Goal: Obtain resource: Download file/media

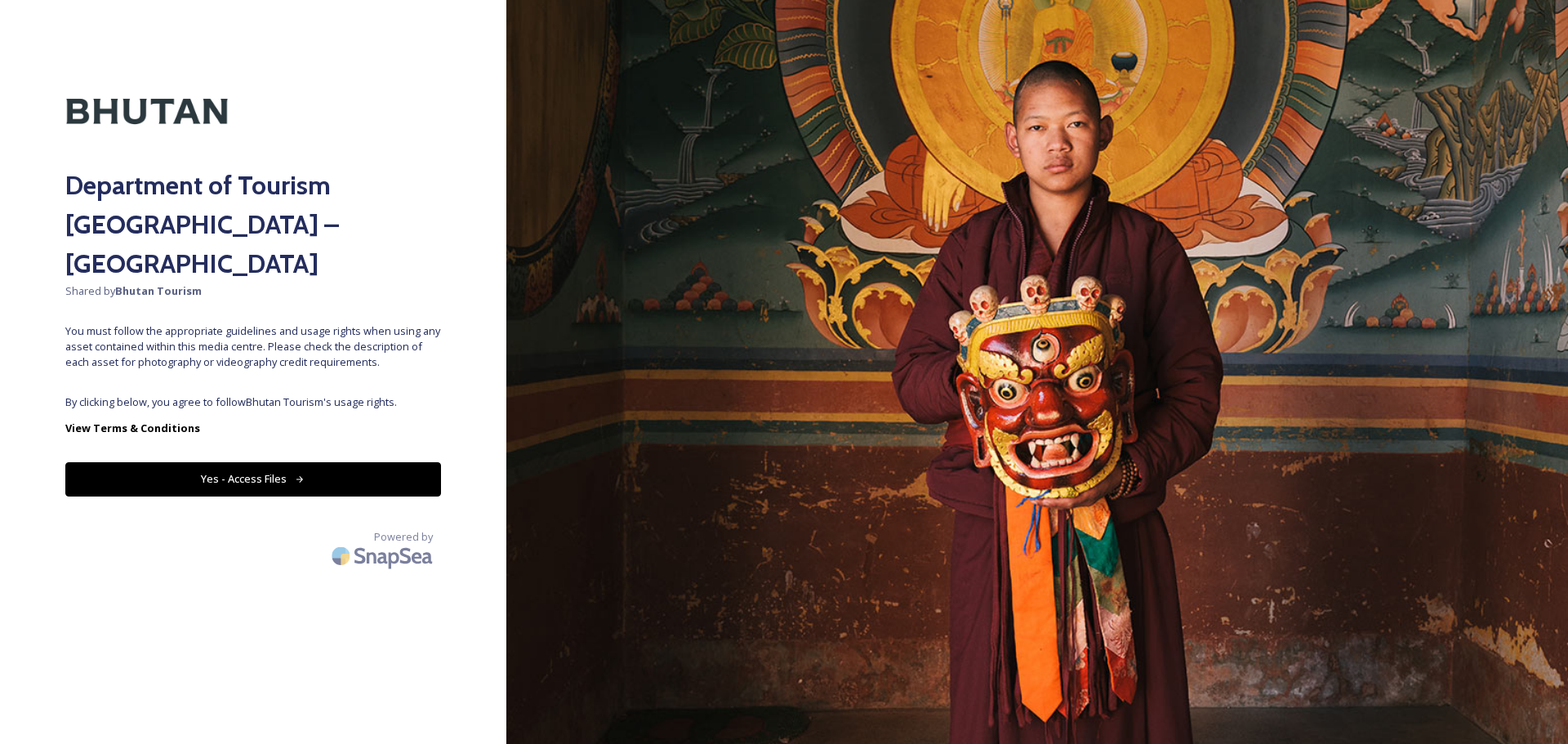
click at [370, 355] on div "Department of Tourism [GEOGRAPHIC_DATA] – Brand Centre Shared by Bhutan Tourism…" at bounding box center [253, 372] width 506 height 613
click at [347, 462] on button "Yes - Access Files" at bounding box center [253, 478] width 376 height 33
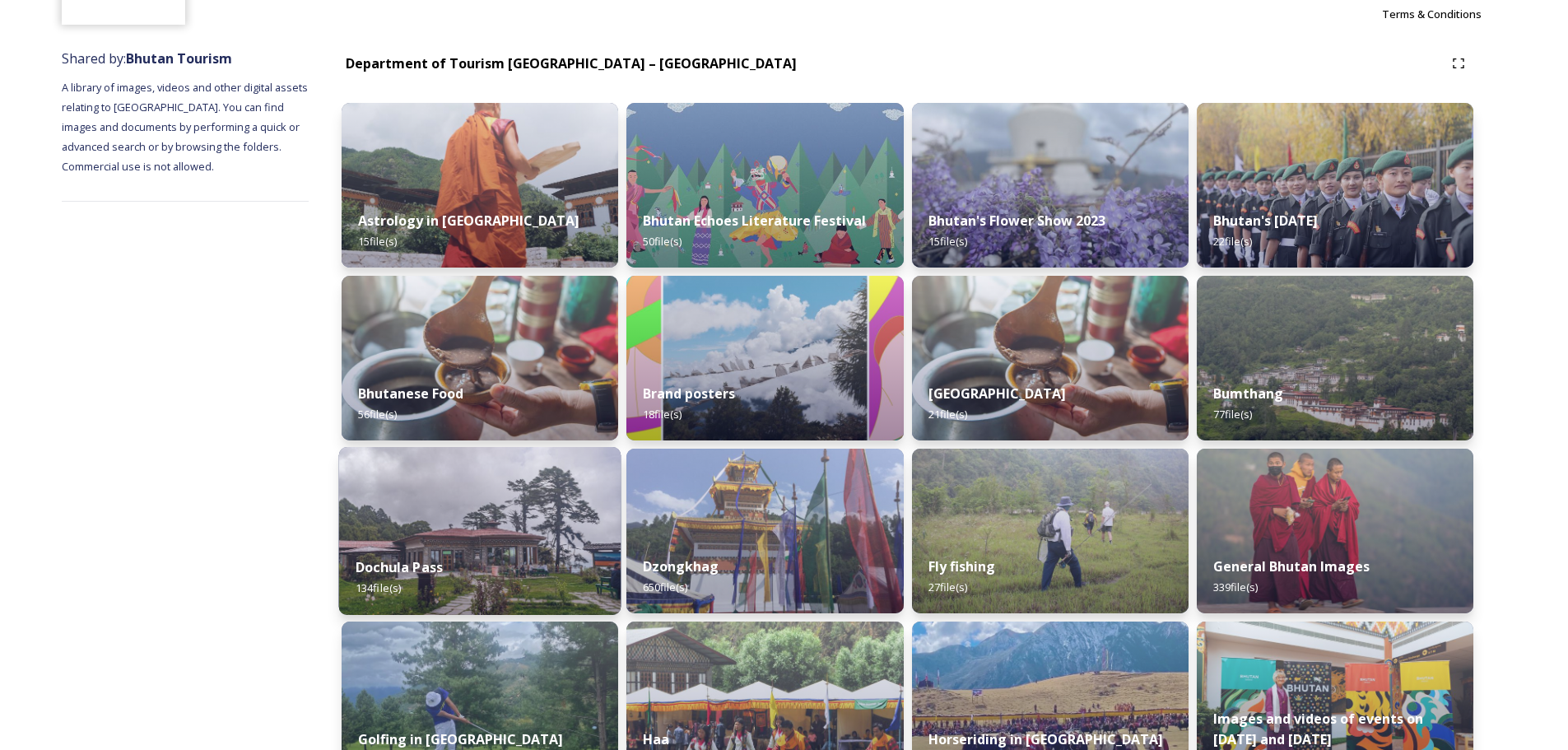
scroll to position [213, 0]
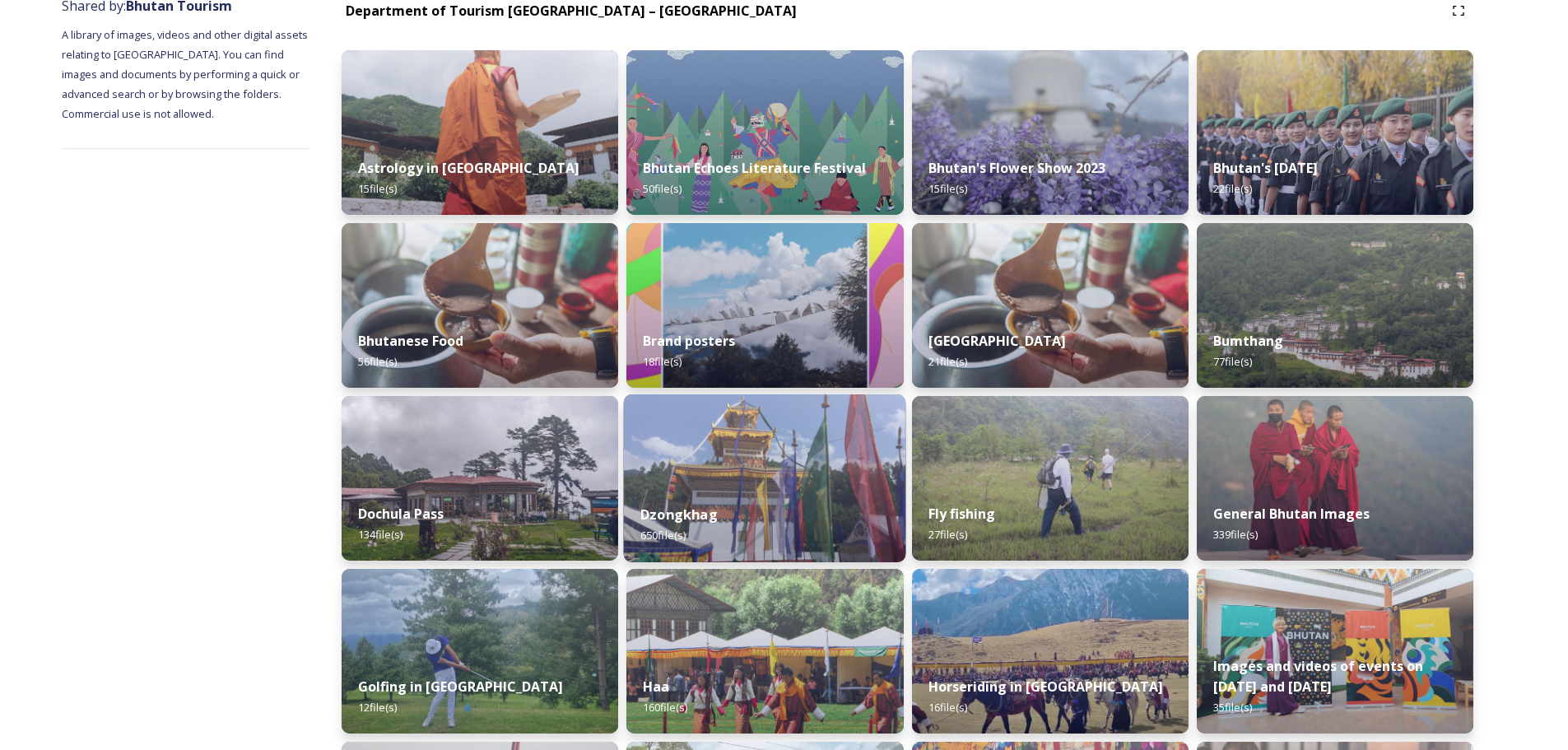
click at [758, 457] on img at bounding box center [764, 478] width 282 height 168
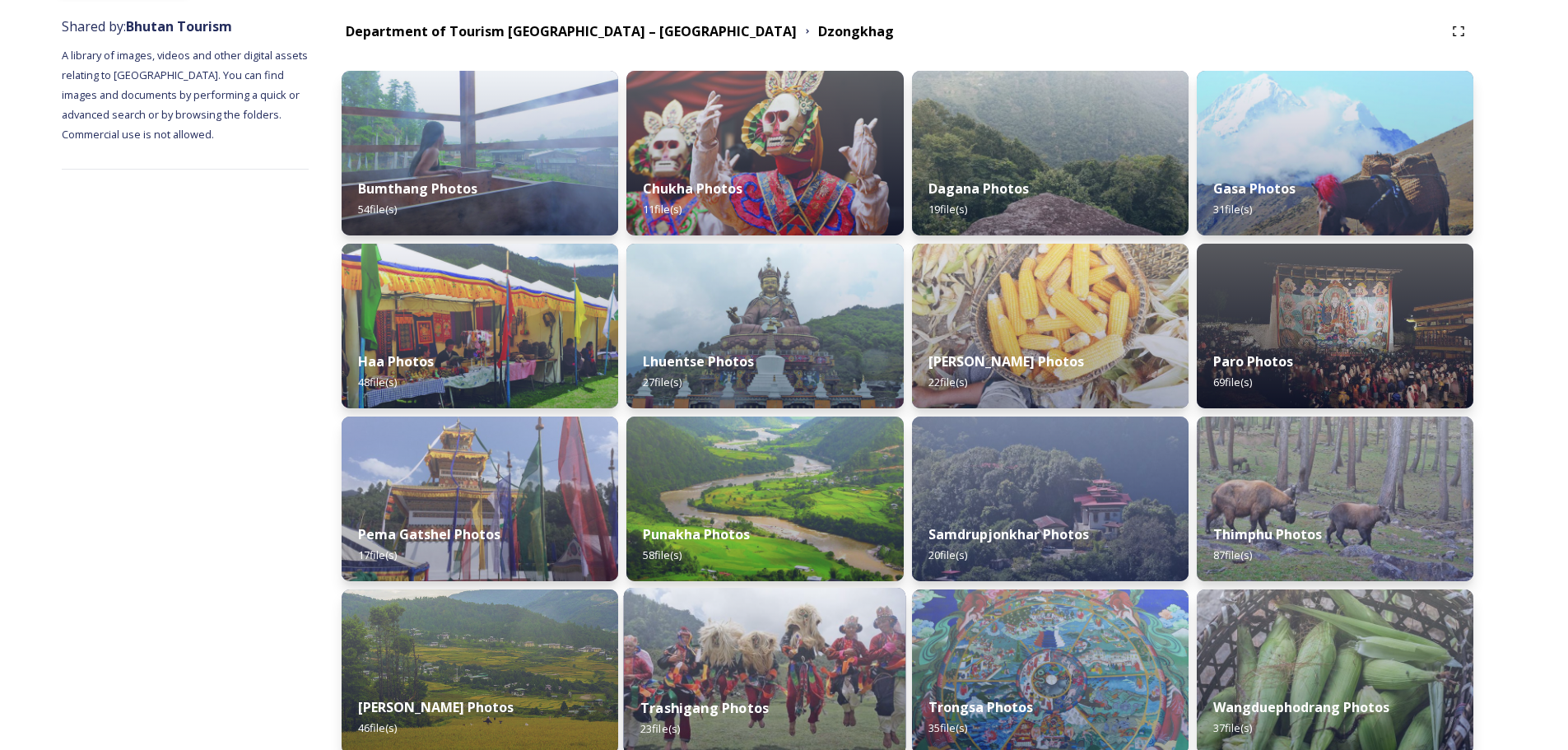
scroll to position [164, 0]
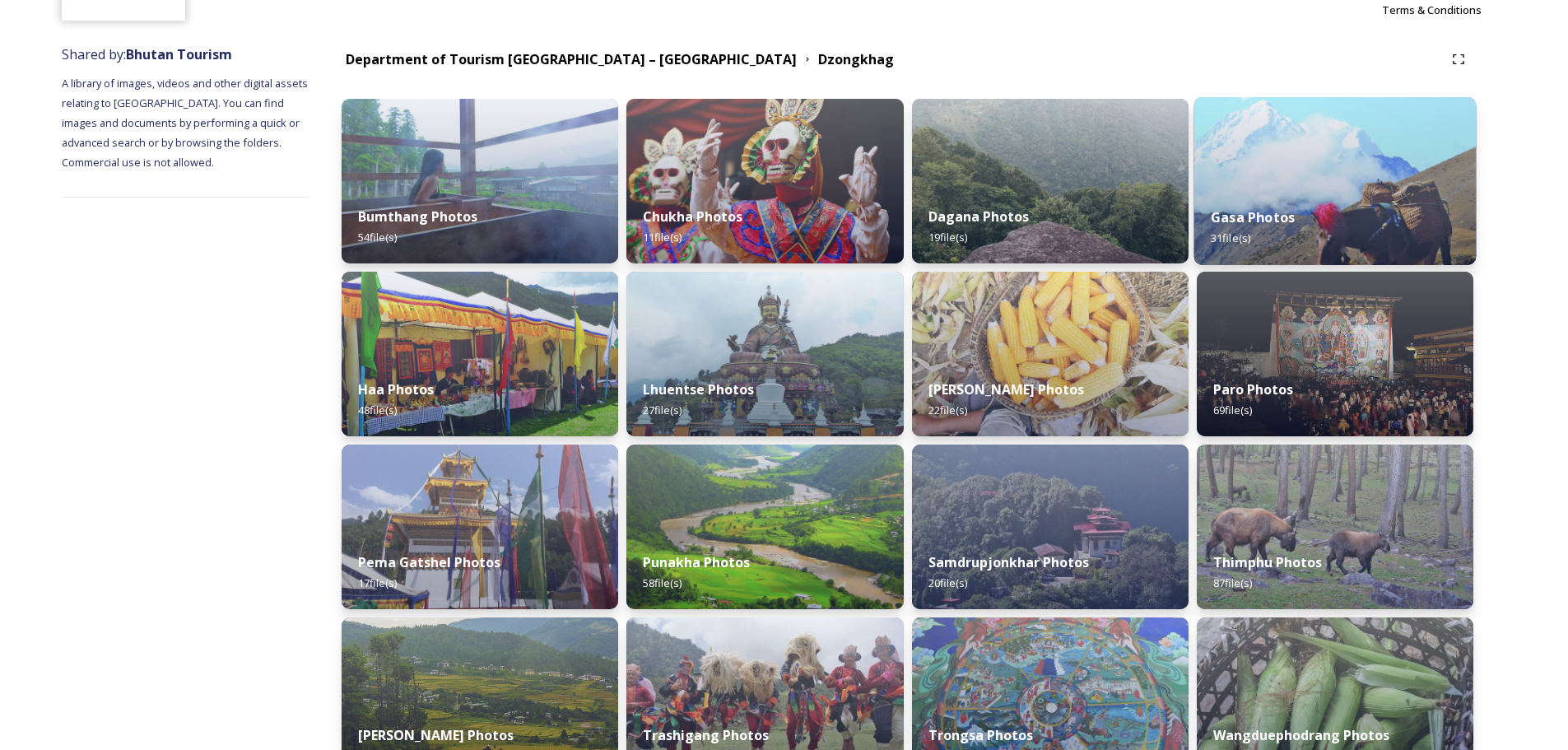
click at [1272, 188] on img at bounding box center [1335, 181] width 282 height 168
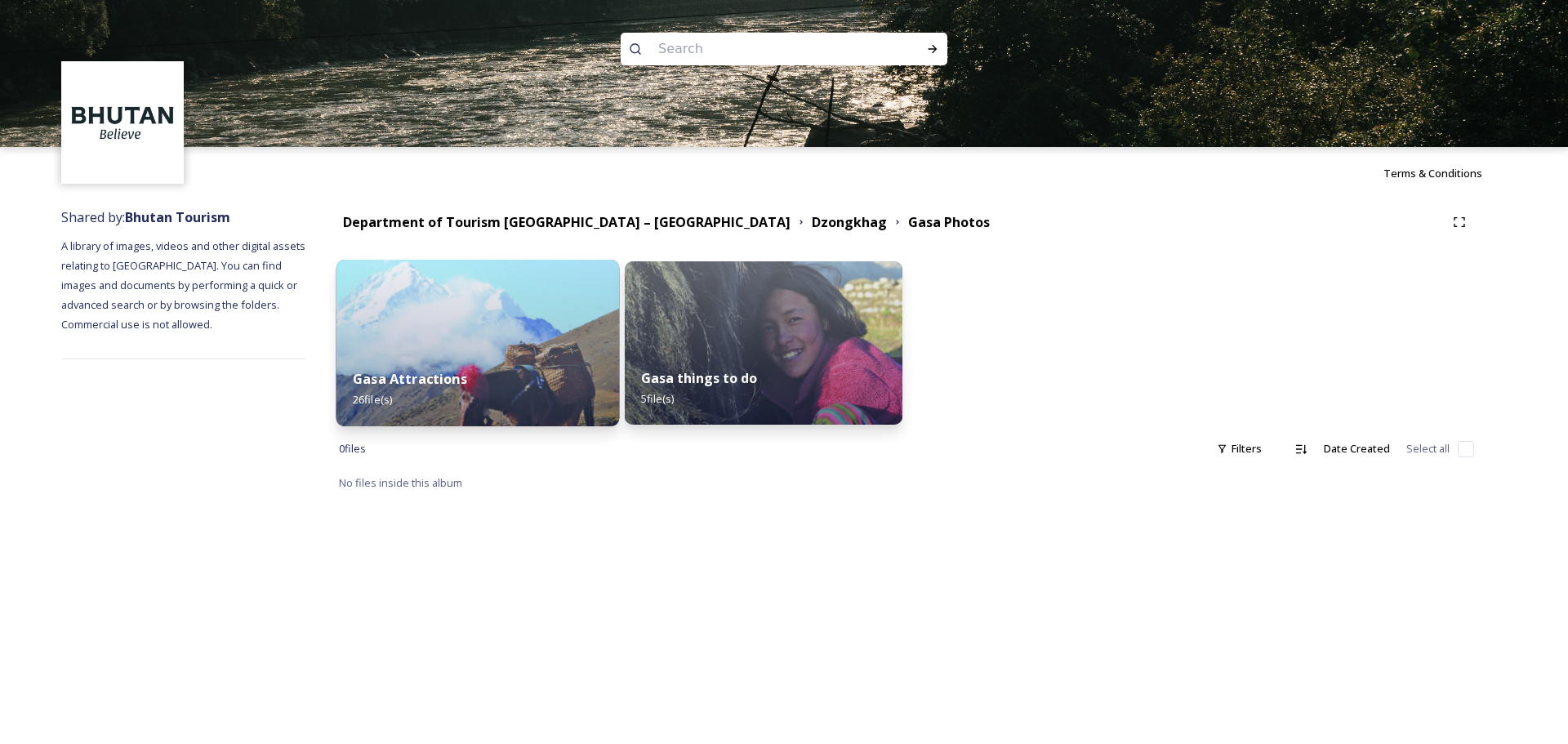
click at [562, 349] on img at bounding box center [478, 342] width 284 height 167
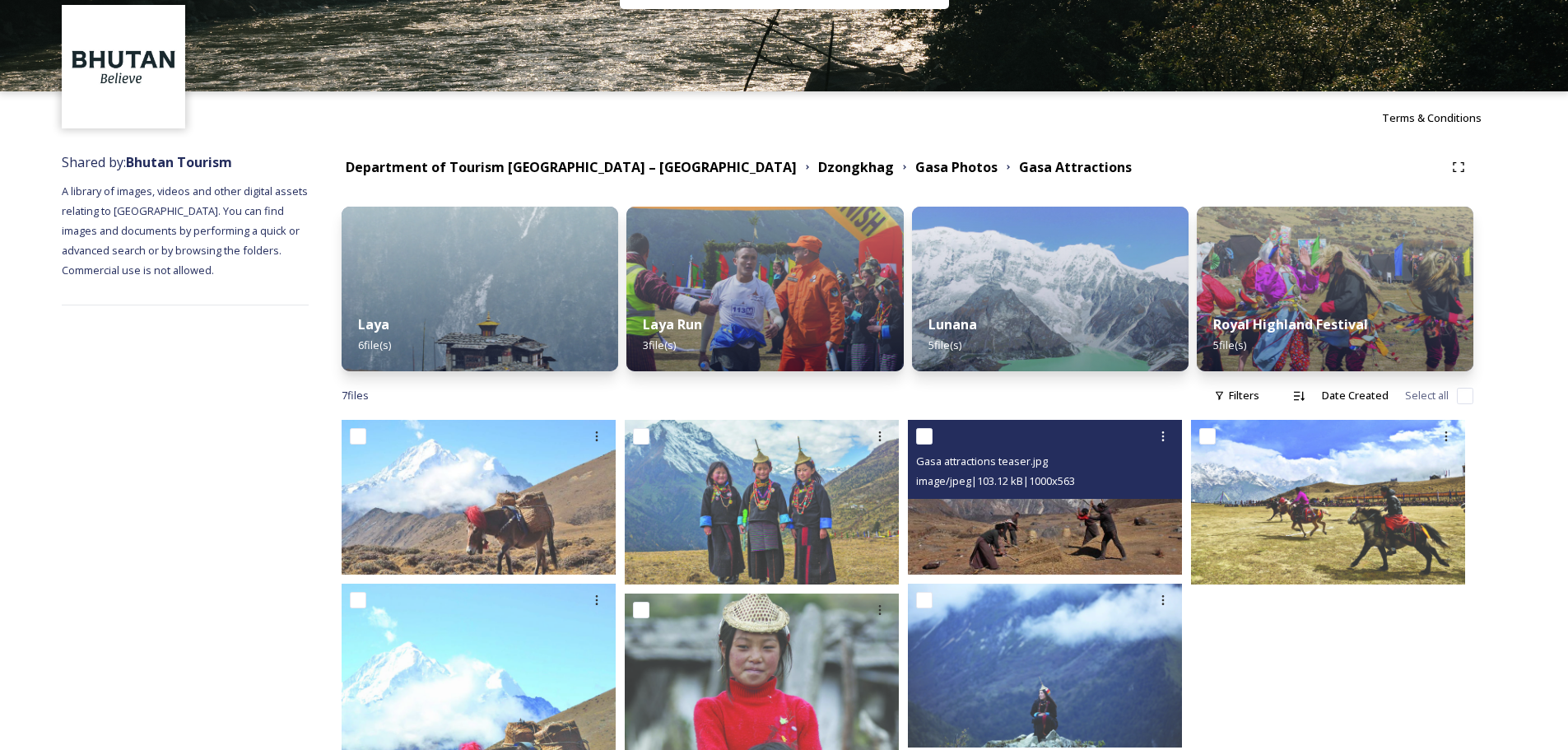
scroll to position [46, 0]
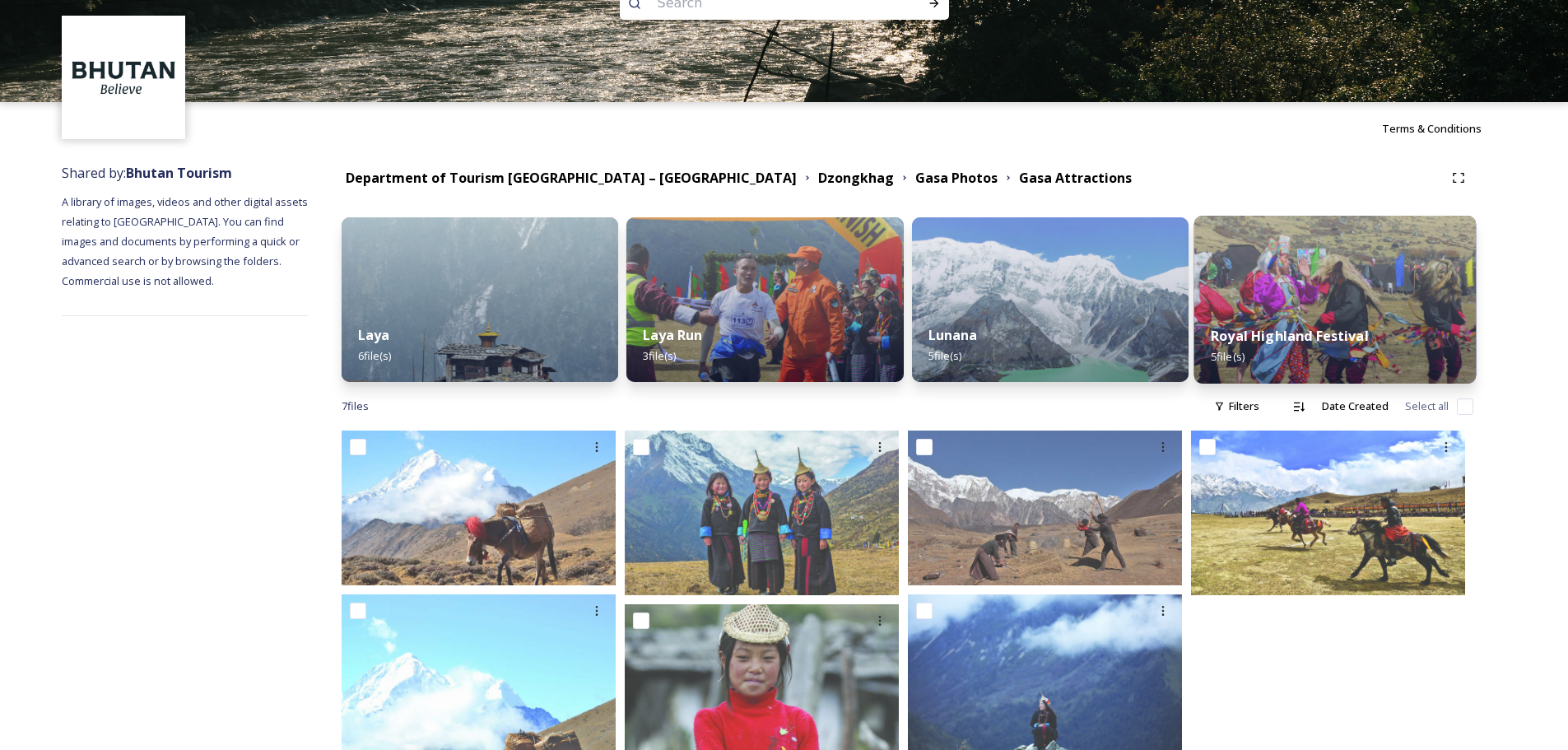
click at [1243, 354] on span "5 file(s)" at bounding box center [1228, 356] width 34 height 15
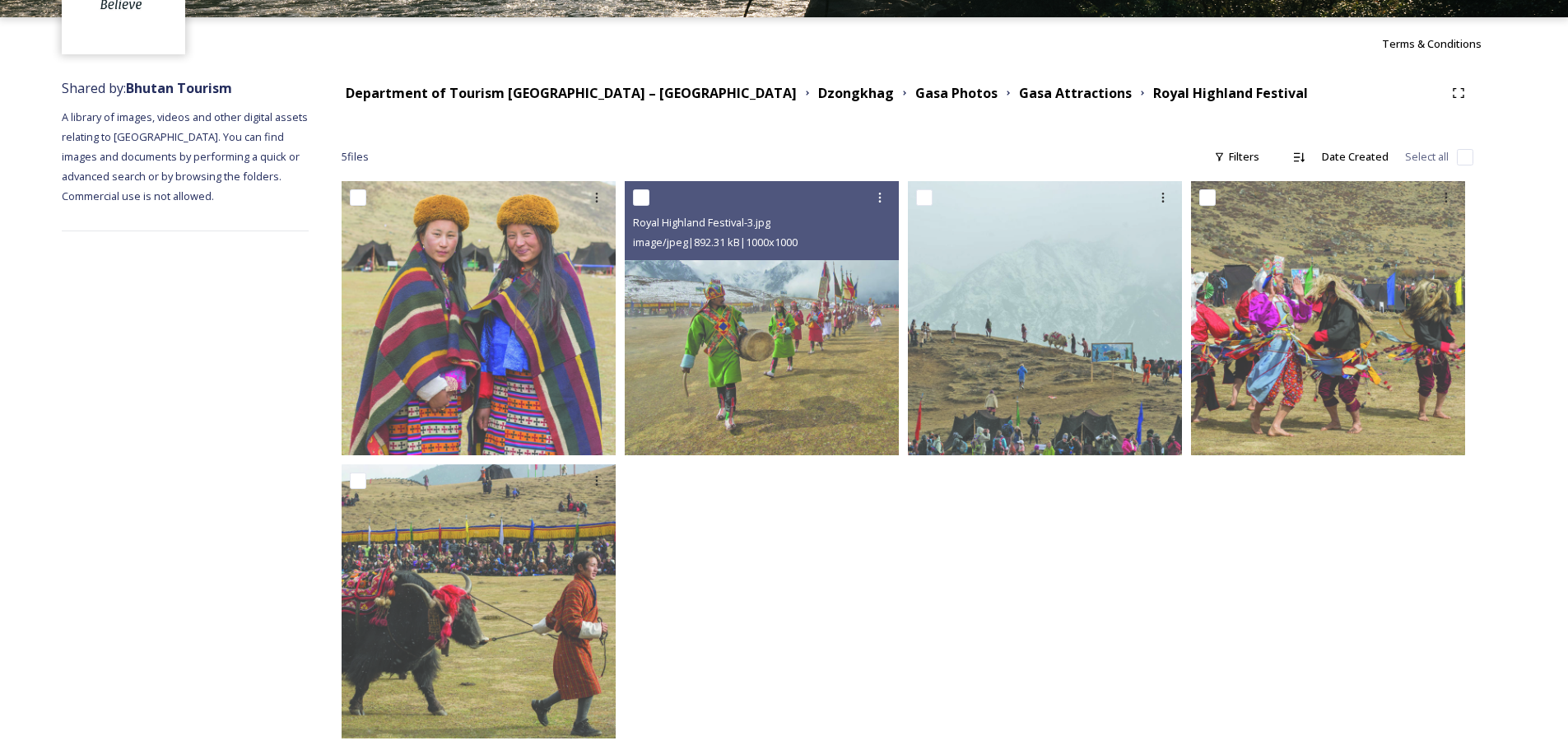
scroll to position [155, 0]
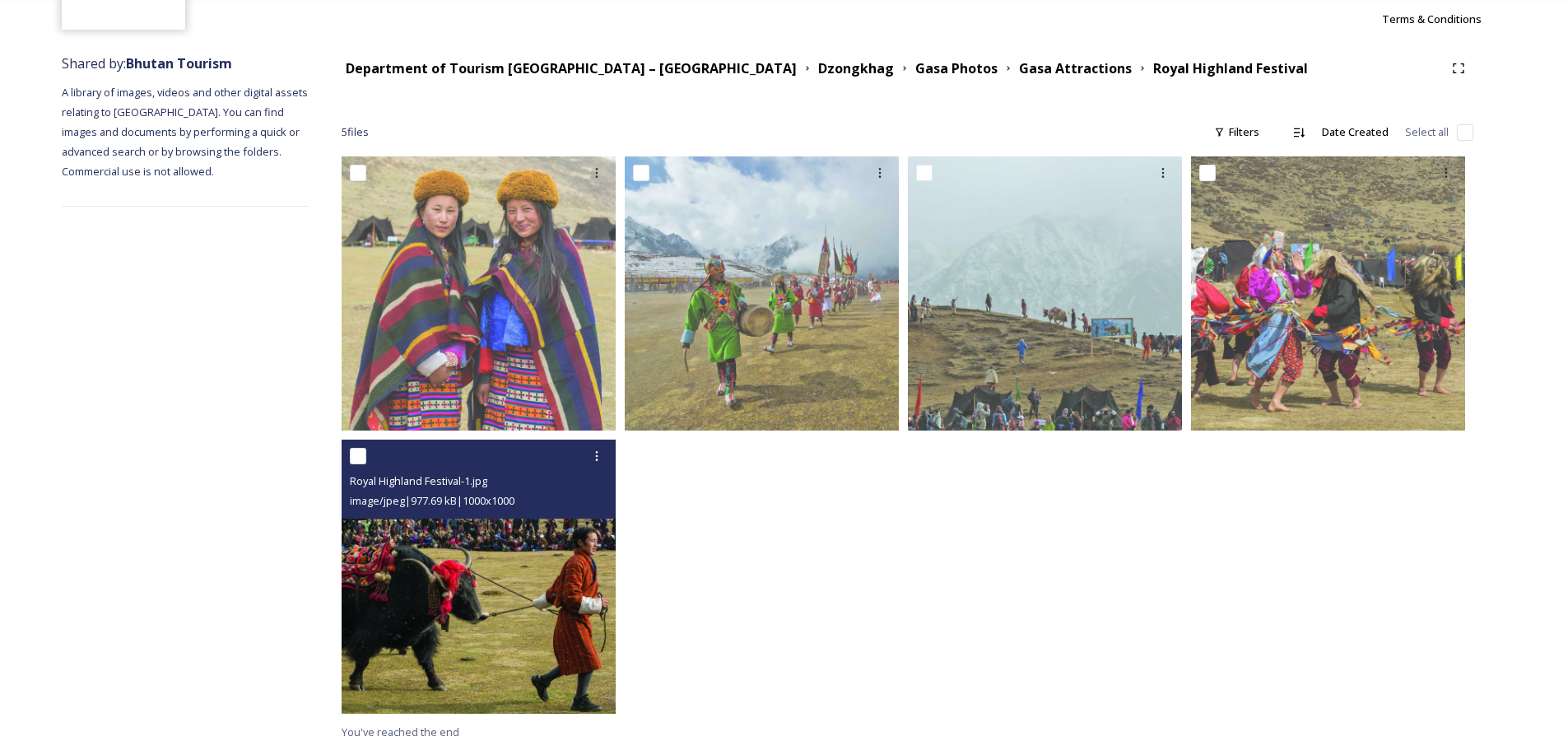
click at [464, 543] on img at bounding box center [478, 577] width 274 height 274
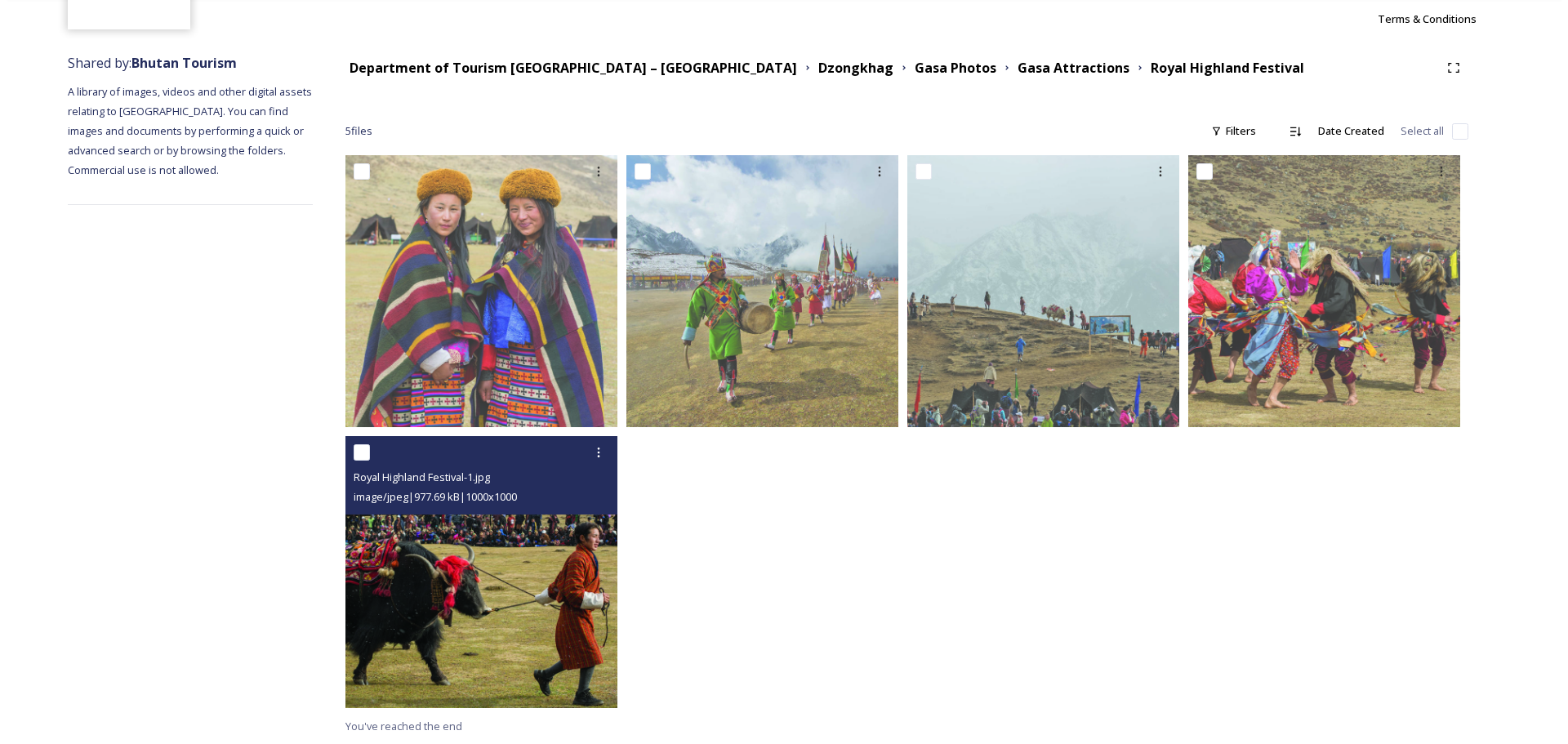
scroll to position [0, 0]
